Goal: Find contact information: Find contact information

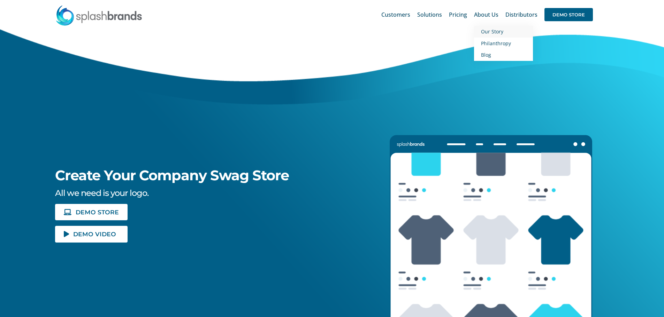
click at [495, 30] on span "Our Story" at bounding box center [492, 31] width 22 height 7
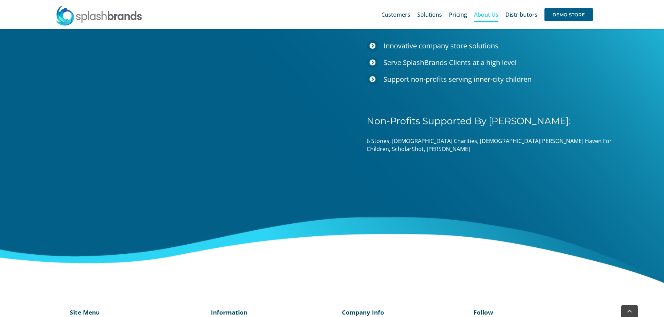
scroll to position [1091, 0]
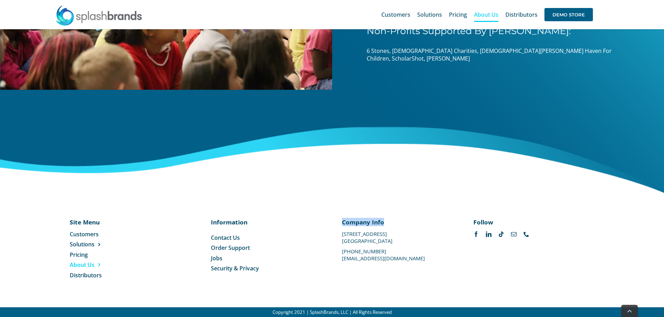
drag, startPoint x: 340, startPoint y: 232, endPoint x: 412, endPoint y: 237, distance: 71.9
click at [412, 237] on div "Company Info [STREET_ADDRESS] [PHONE_NUMBER] [EMAIL_ADDRESS][DOMAIN_NAME]" at bounding box center [397, 239] width 131 height 43
click at [417, 235] on div "Company Info [STREET_ADDRESS] [PHONE_NUMBER] [EMAIL_ADDRESS][DOMAIN_NAME]" at bounding box center [397, 239] width 111 height 43
click at [390, 242] on div "Company Info [STREET_ADDRESS] [PHONE_NUMBER] [EMAIL_ADDRESS][DOMAIN_NAME]" at bounding box center [397, 239] width 111 height 43
